Goal: Task Accomplishment & Management: Manage account settings

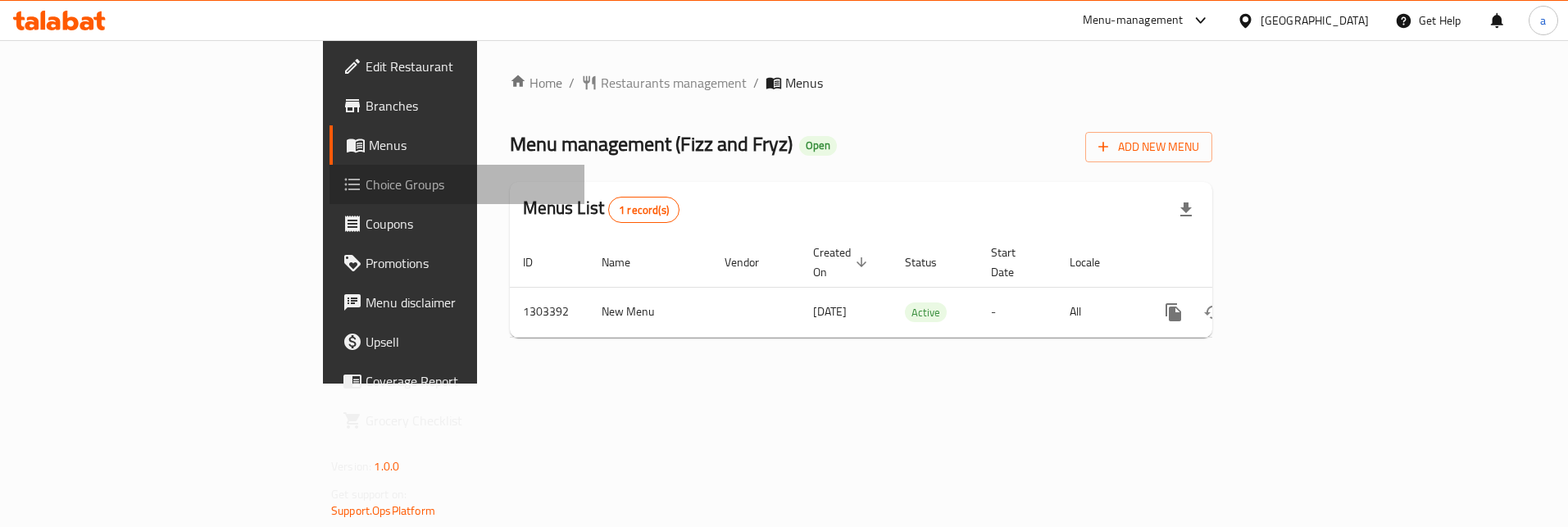
click at [365, 193] on span "Choice Groups" at bounding box center [468, 184] width 206 height 19
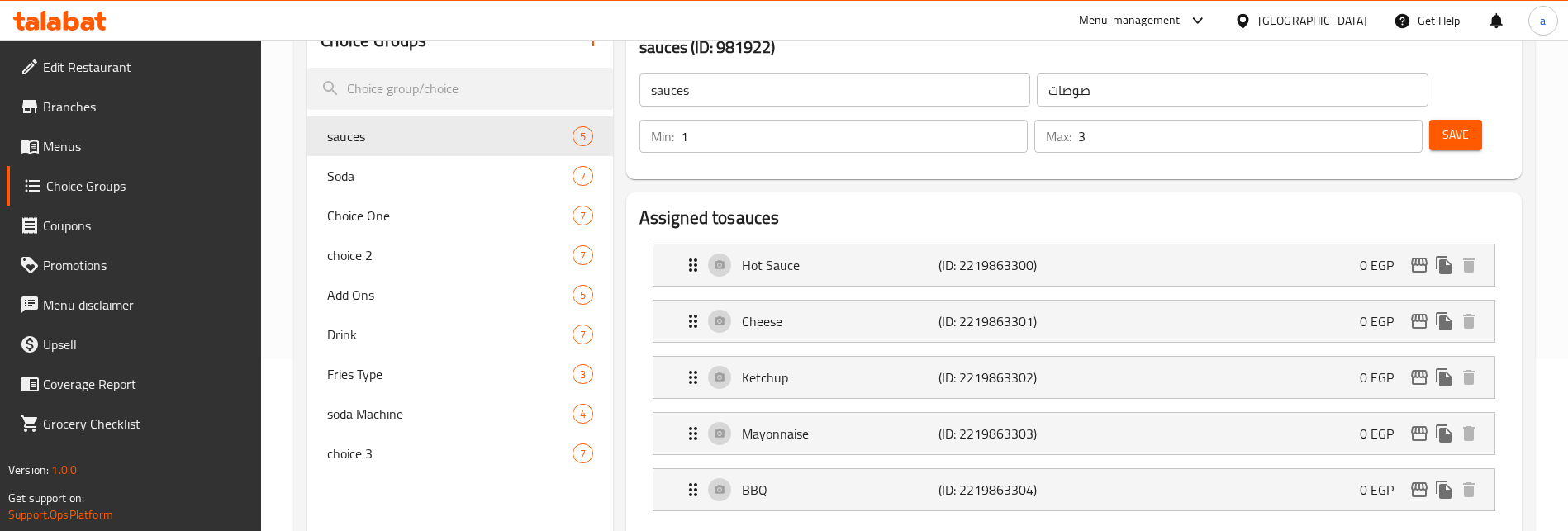
scroll to position [165, 0]
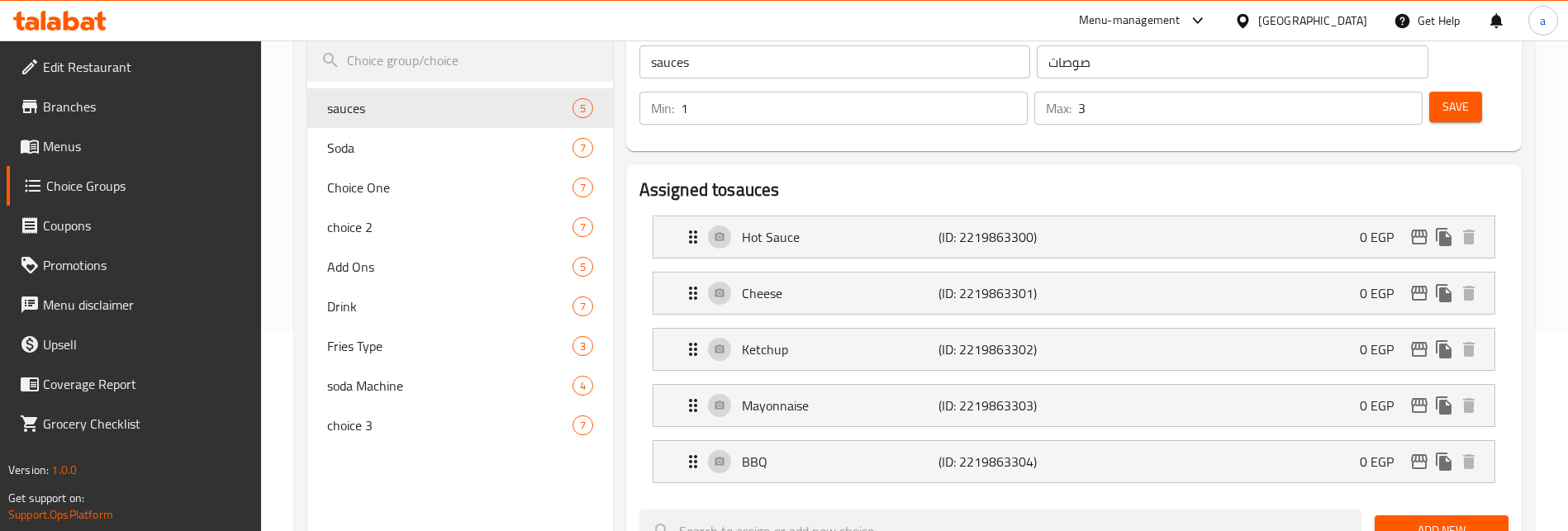
scroll to position [131, 0]
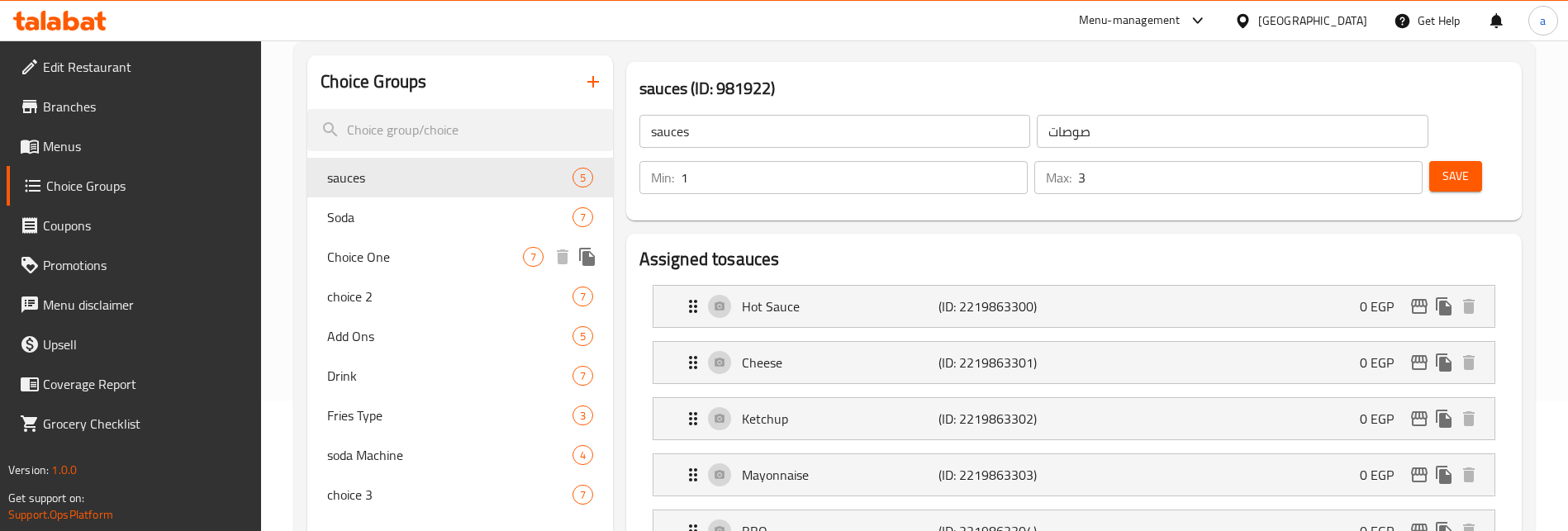
click at [384, 259] on span "Choice One" at bounding box center [424, 257] width 195 height 20
type input "Choice One"
type input "الاختيار الاول"
type input "1"
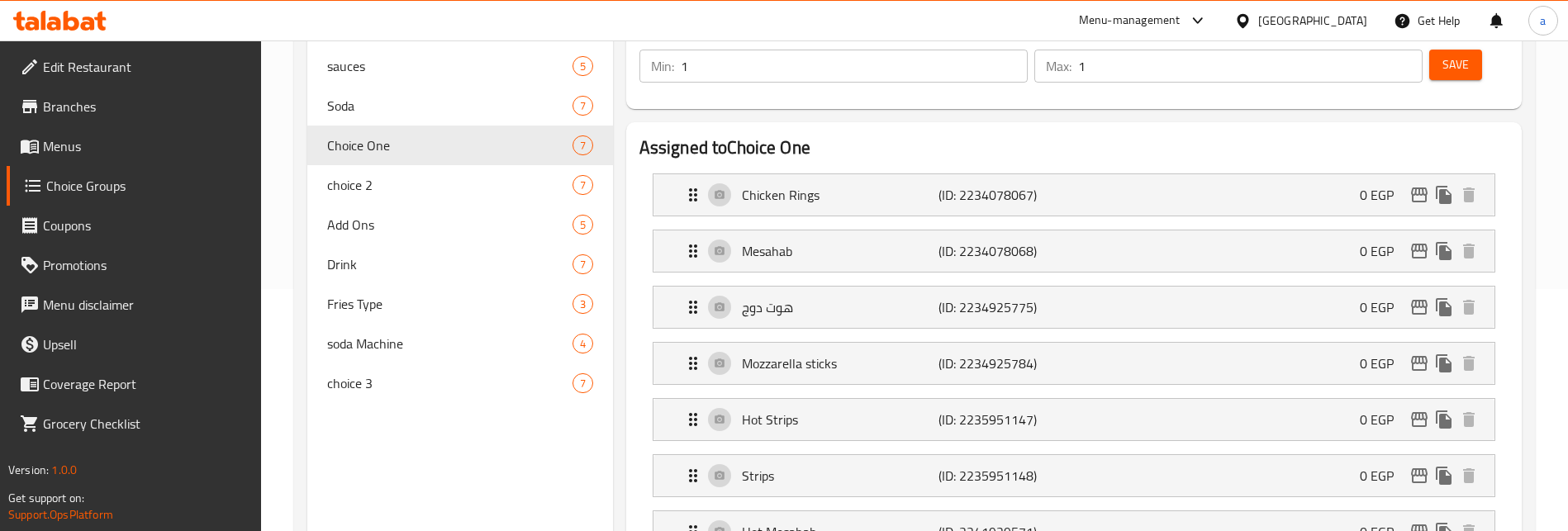
scroll to position [213, 0]
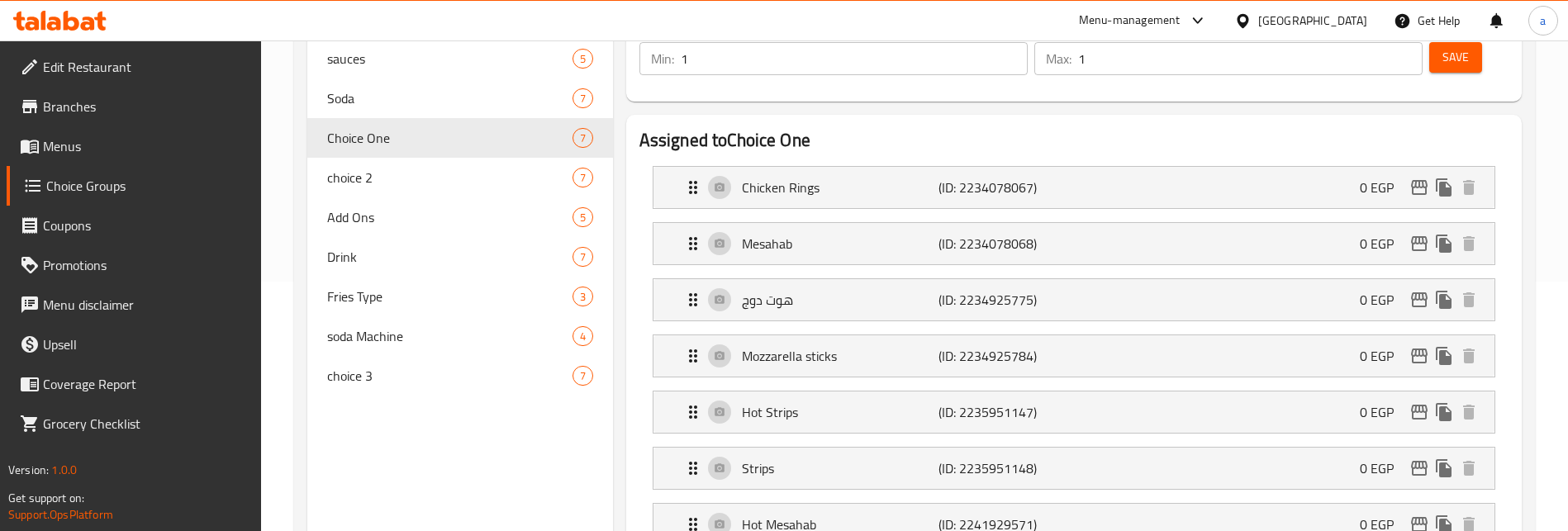
scroll to position [243, 0]
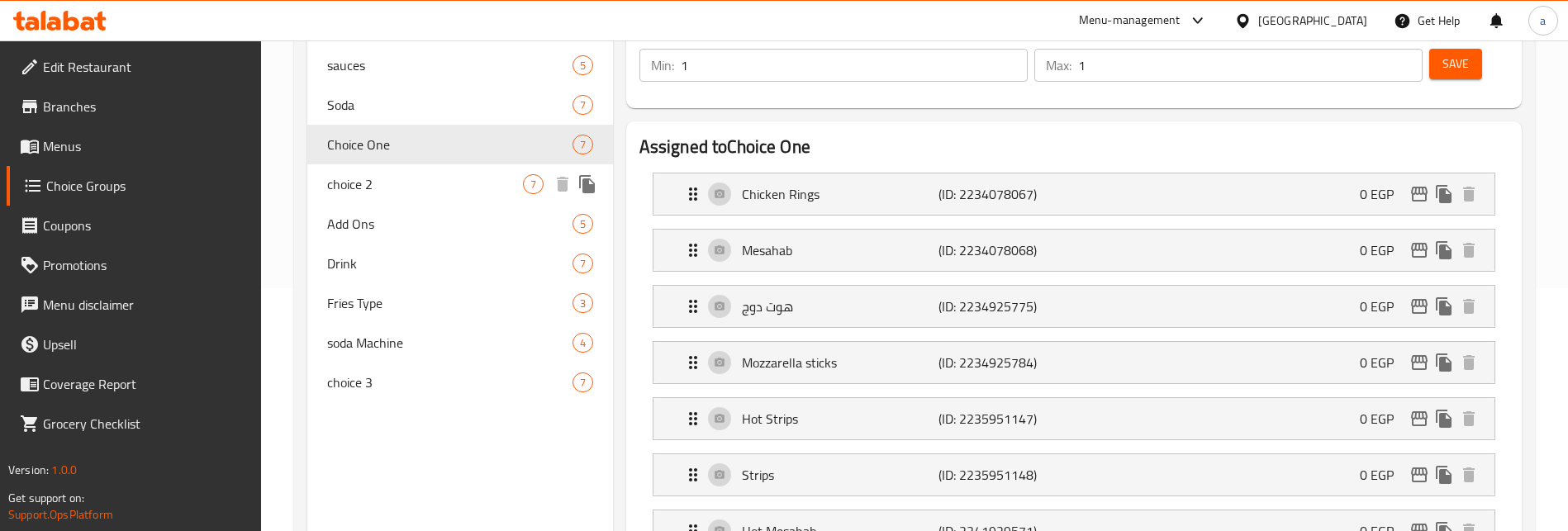
click at [369, 192] on span "choice 2" at bounding box center [424, 184] width 195 height 20
type input "choice 2"
type input "الاختيار الثاني"
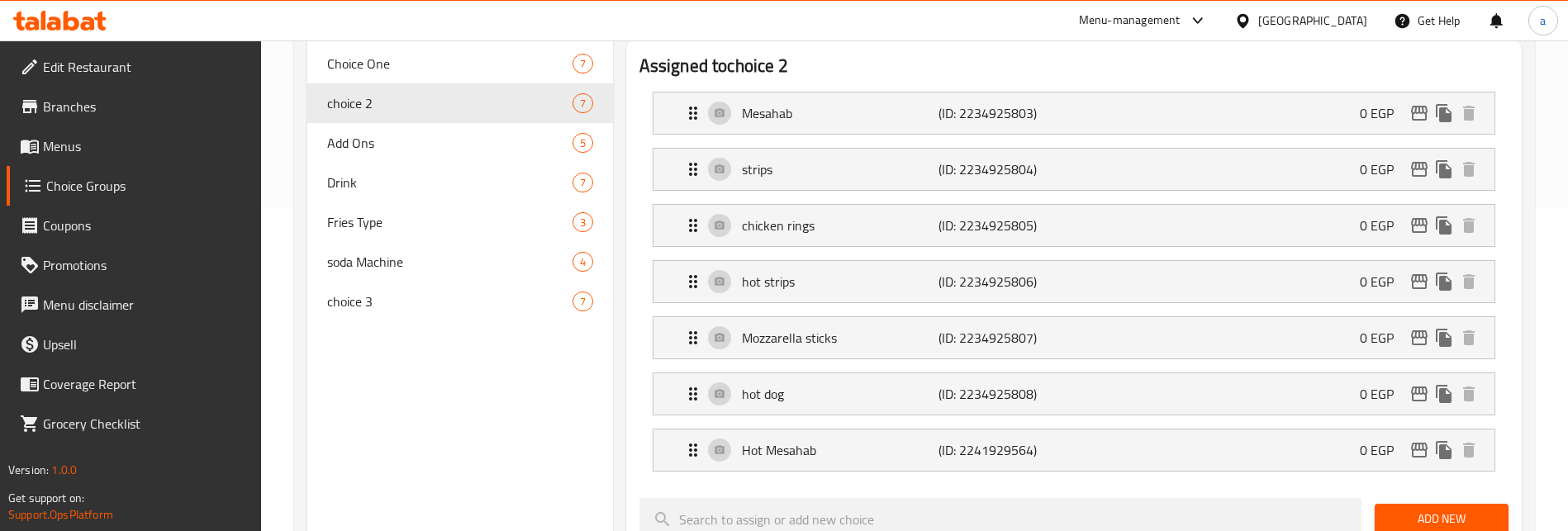
scroll to position [326, 0]
click at [1533, 218] on div "Choice Groups sauces 5 Soda 7 Choice One 7 choice 2 7 Add Ons 5 Drink 7 Fries T…" at bounding box center [915, 462] width 1242 height 1230
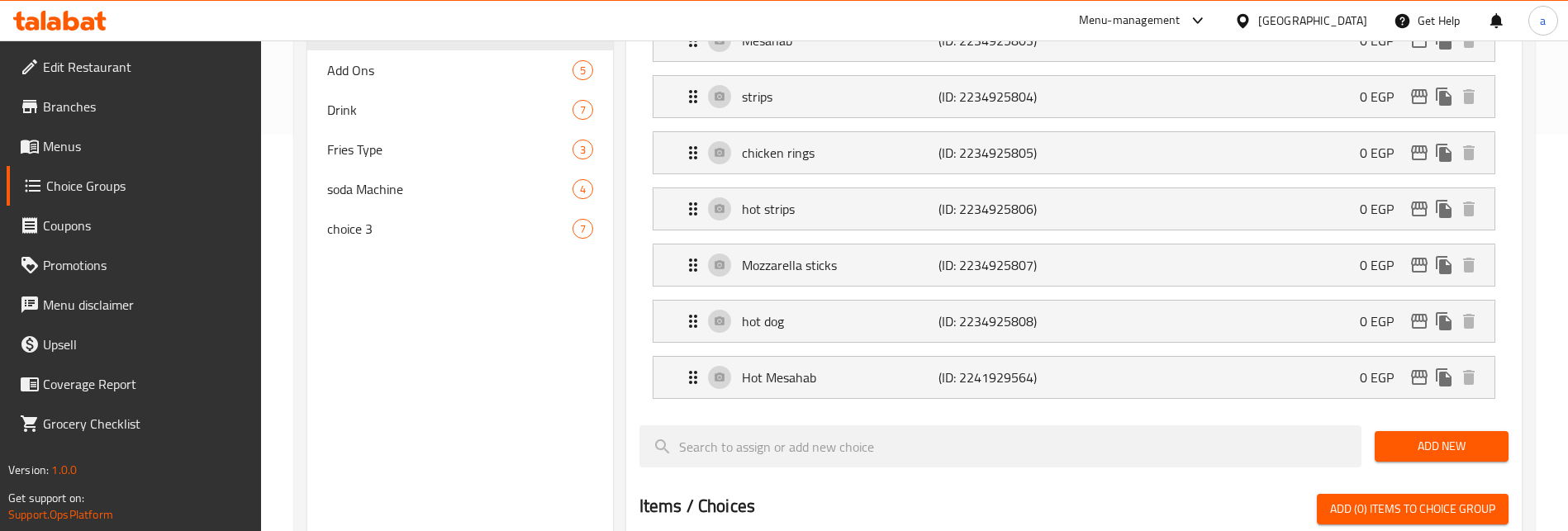
scroll to position [243, 0]
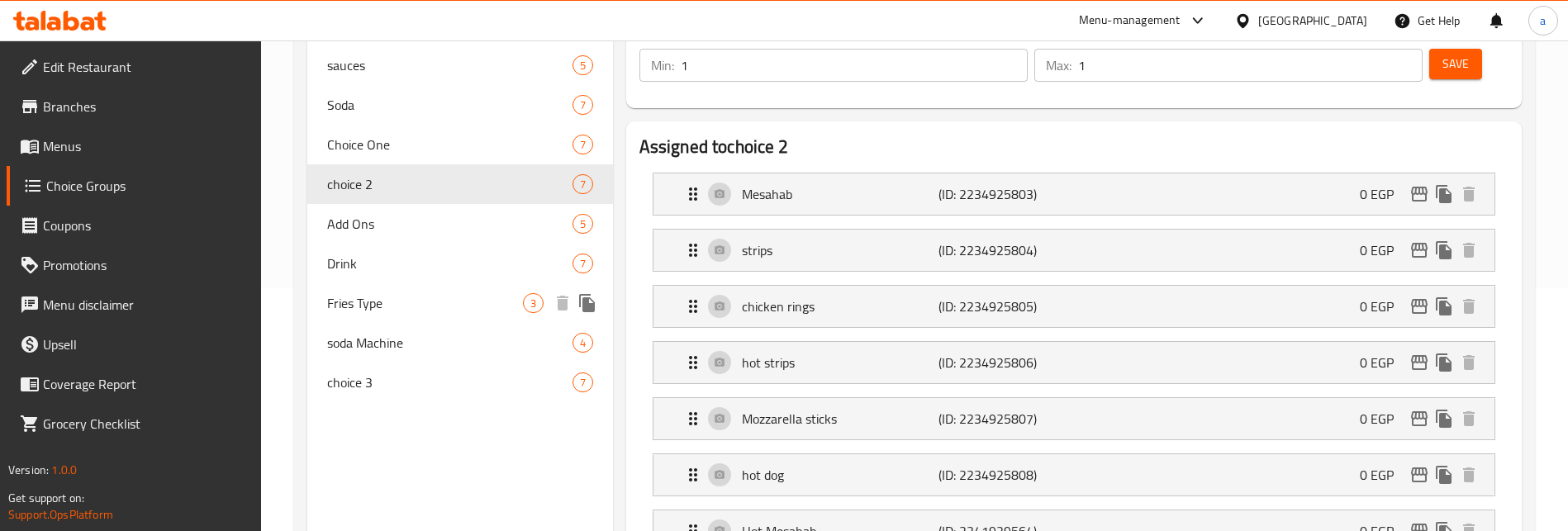
click at [424, 301] on span "Fries Type" at bounding box center [424, 303] width 195 height 20
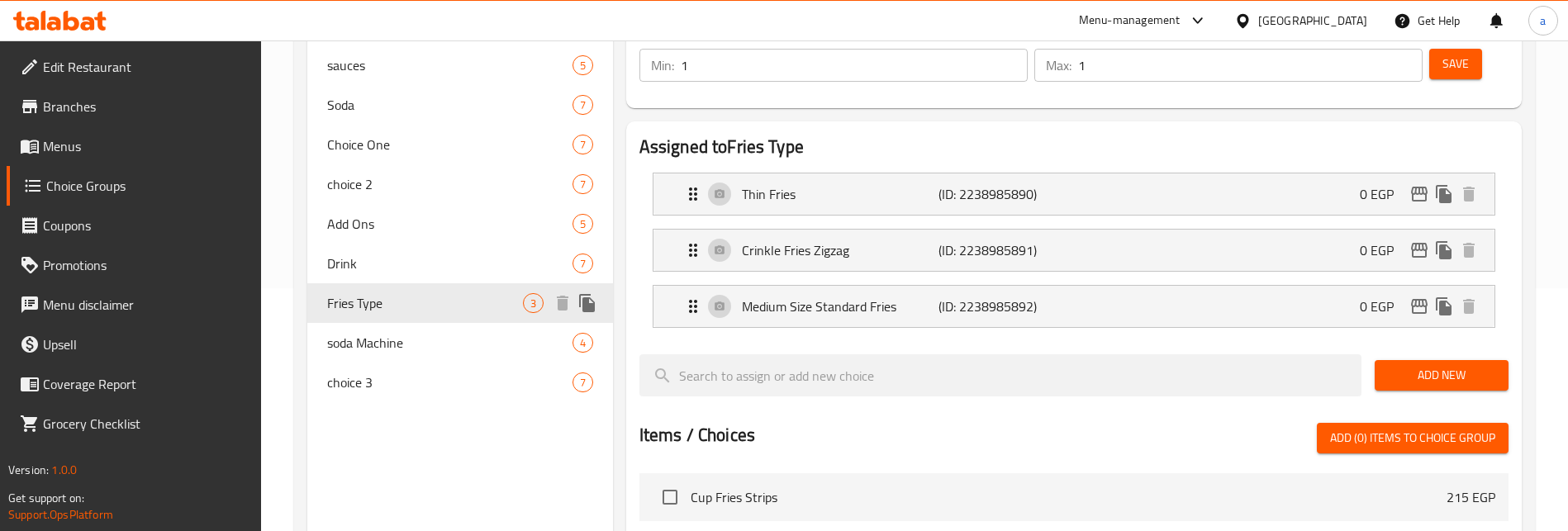
type input "Fries Type"
type input "نوع البطاطس مقلية"
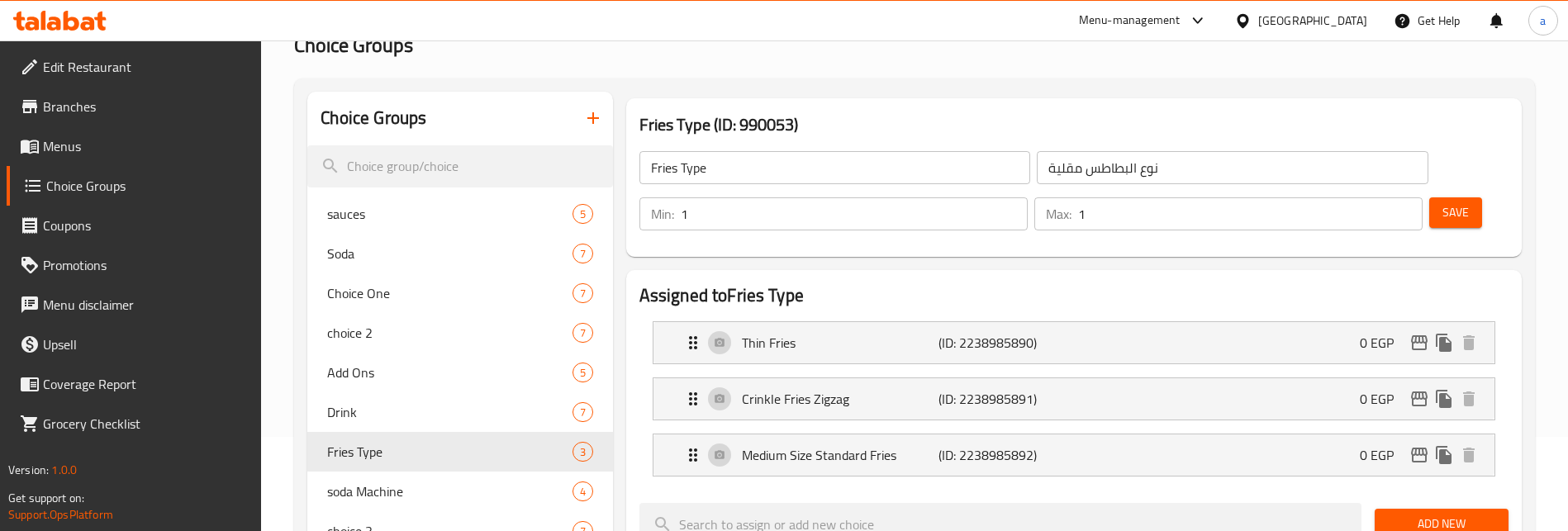
scroll to position [77, 0]
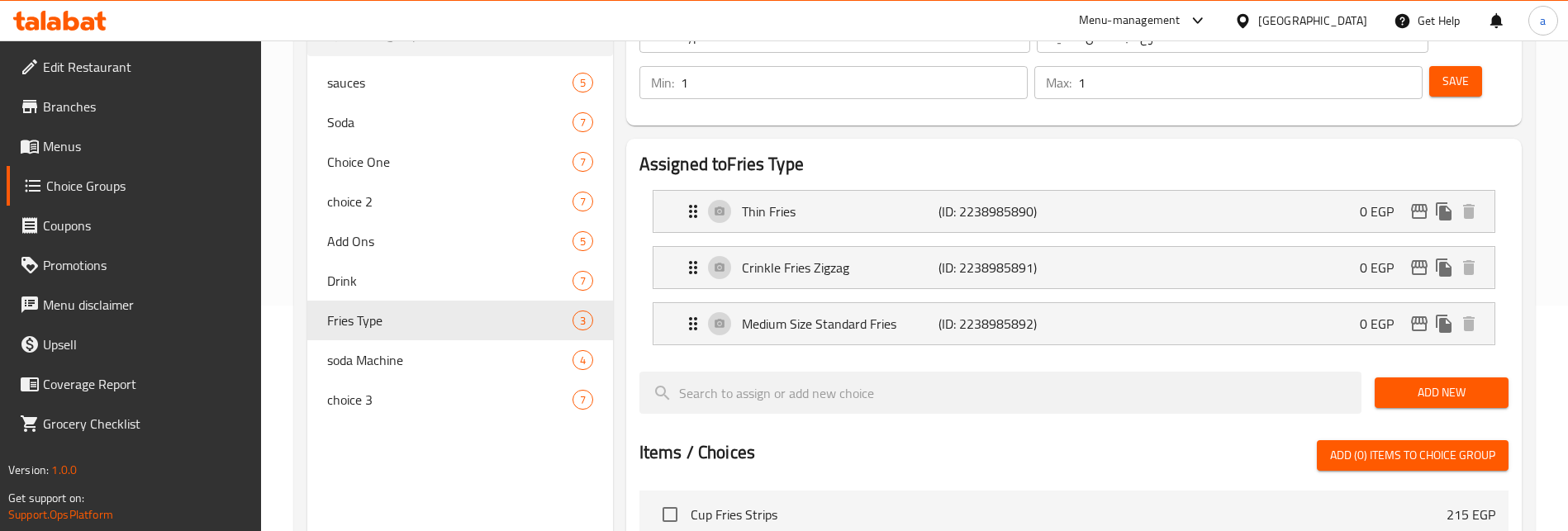
scroll to position [183, 0]
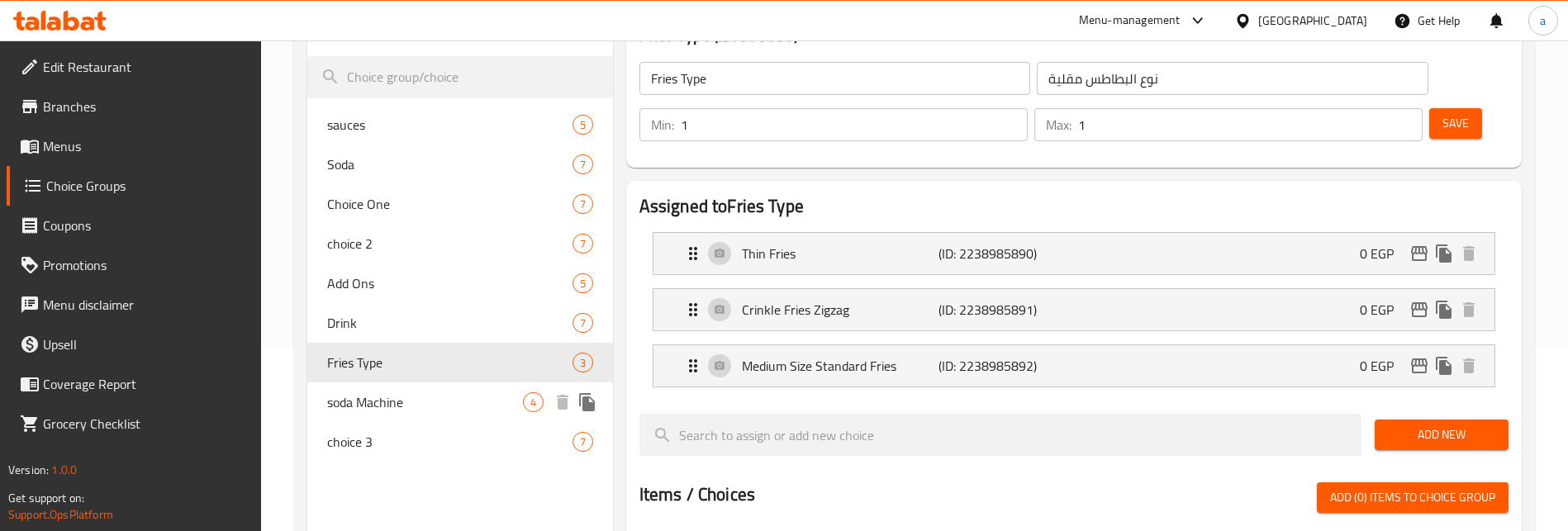
click at [436, 400] on span "soda Machine" at bounding box center [424, 402] width 195 height 20
type input "soda Machine"
type input "[PERSON_NAME]"
type input "0"
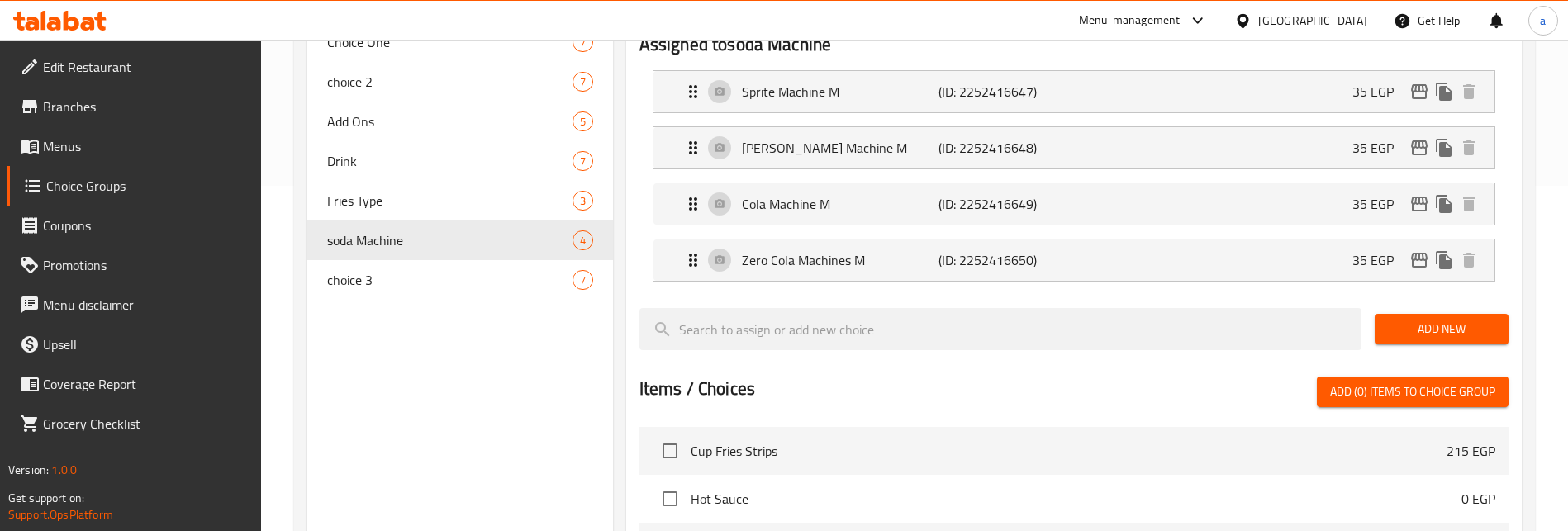
scroll to position [322, 0]
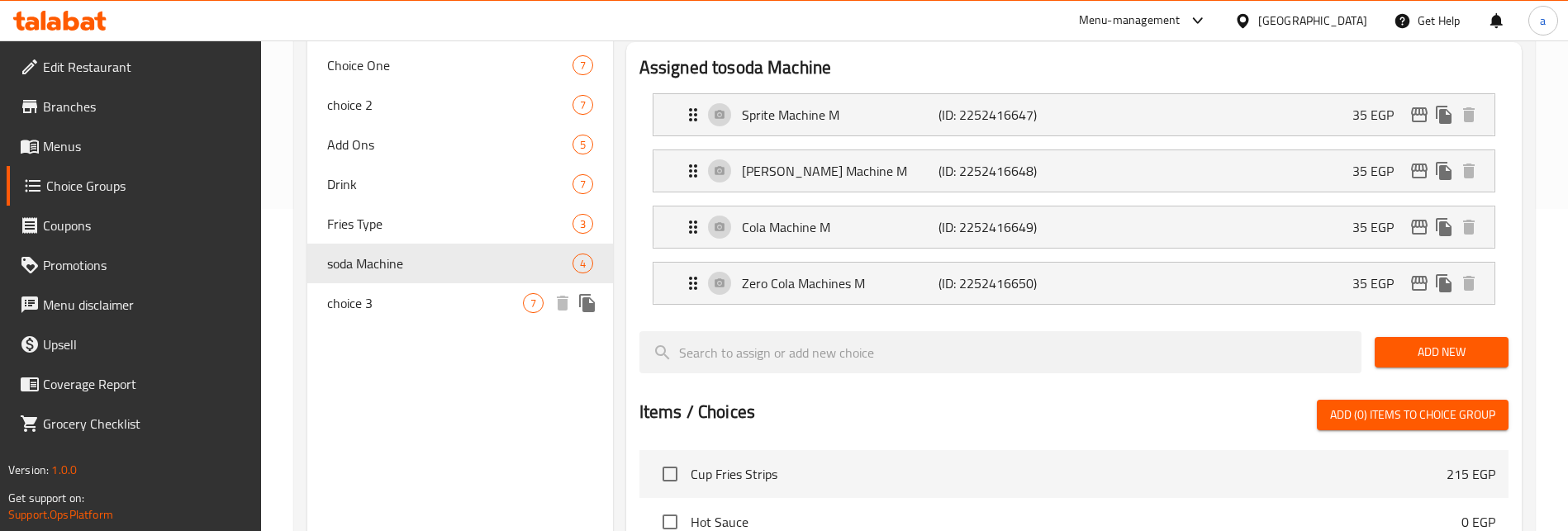
click at [478, 294] on span "choice 3" at bounding box center [424, 303] width 195 height 20
type input "choice 3"
type input "الاختيار 3"
type input "1"
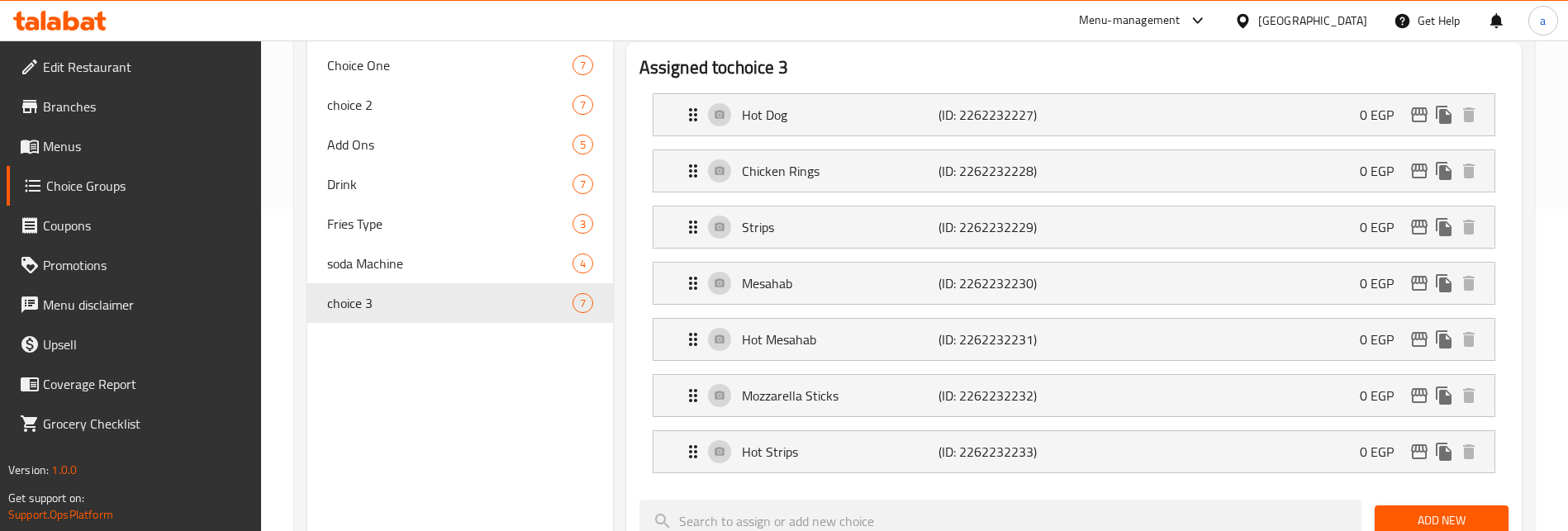
click at [1528, 317] on div "Assigned to choice 3 Hot Dog (ID: 2262232227) 0 EGP Name (En) Hot Dog Name (En)…" at bounding box center [1074, 493] width 909 height 915
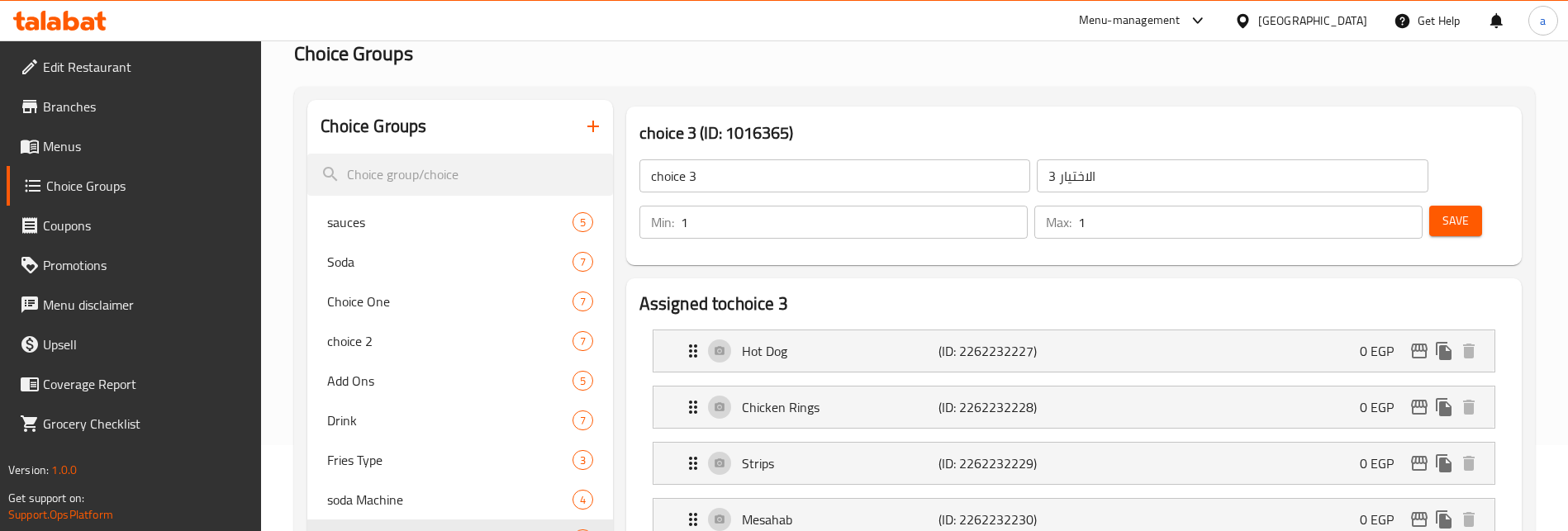
scroll to position [77, 0]
